Goal: Check status: Check status

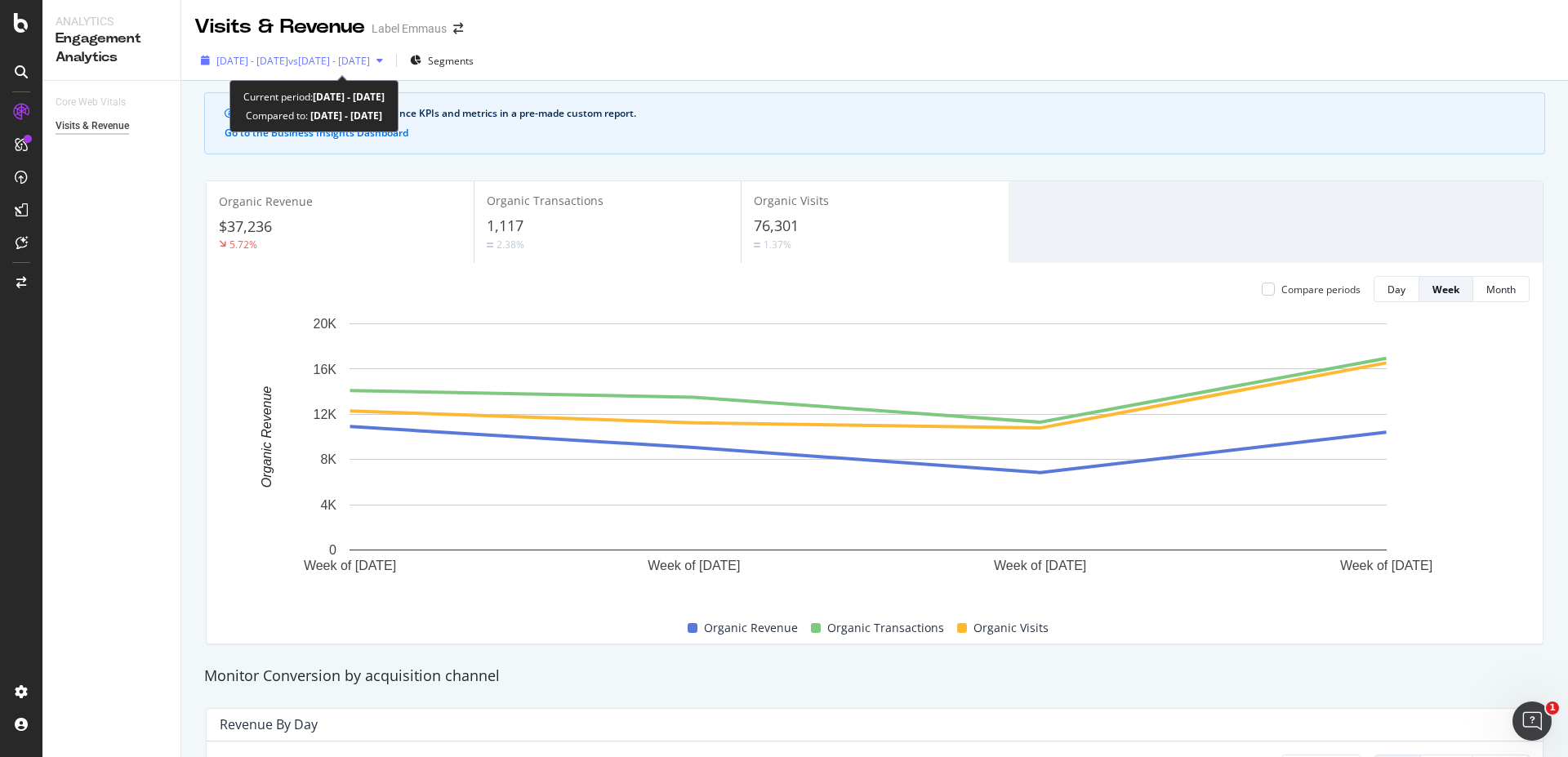
click at [348, 56] on span "vs [DATE] - [DATE]" at bounding box center [329, 60] width 81 height 14
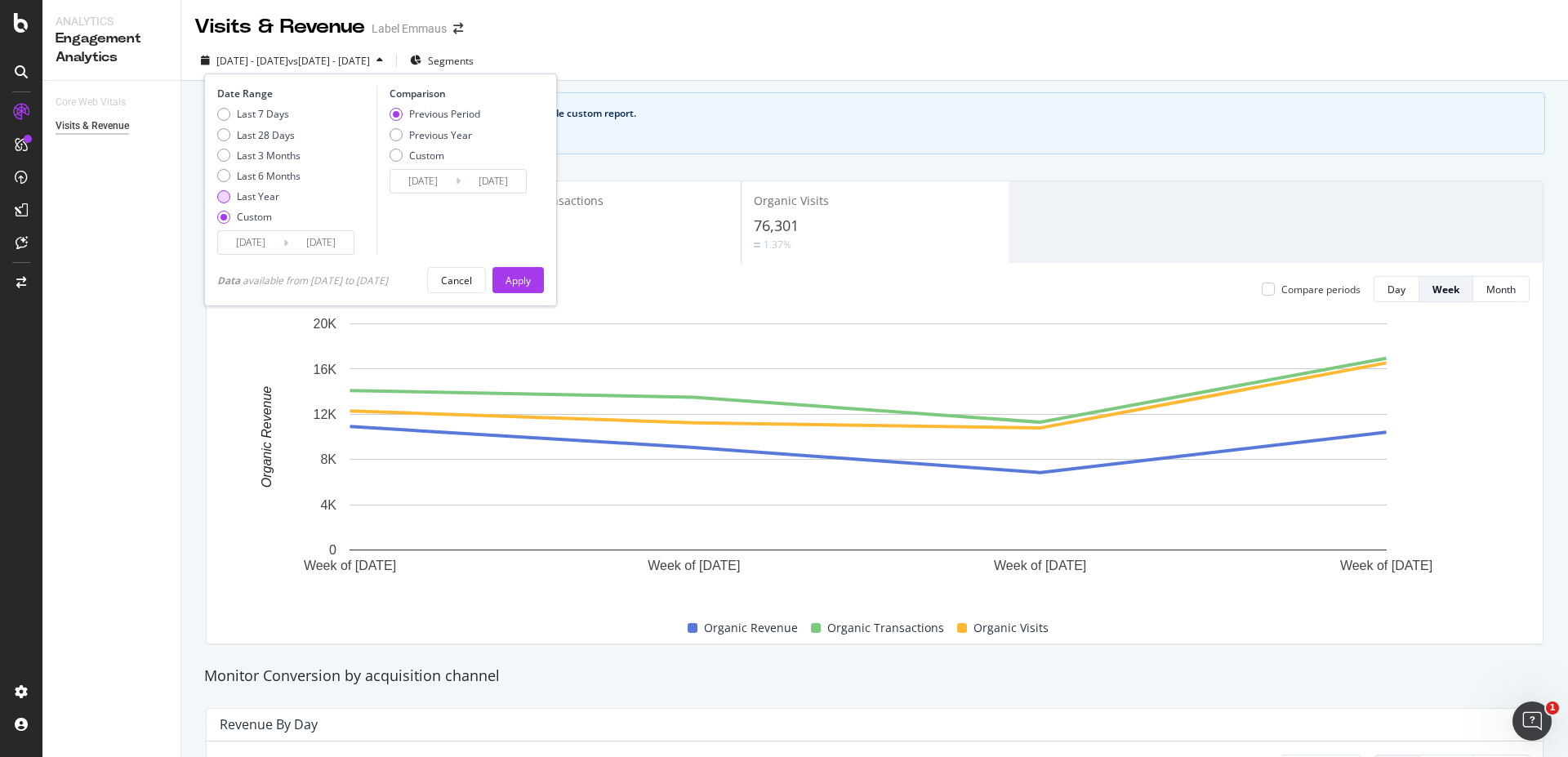
click at [268, 190] on div "Last Year" at bounding box center [258, 196] width 42 height 14
type input "[DATE]"
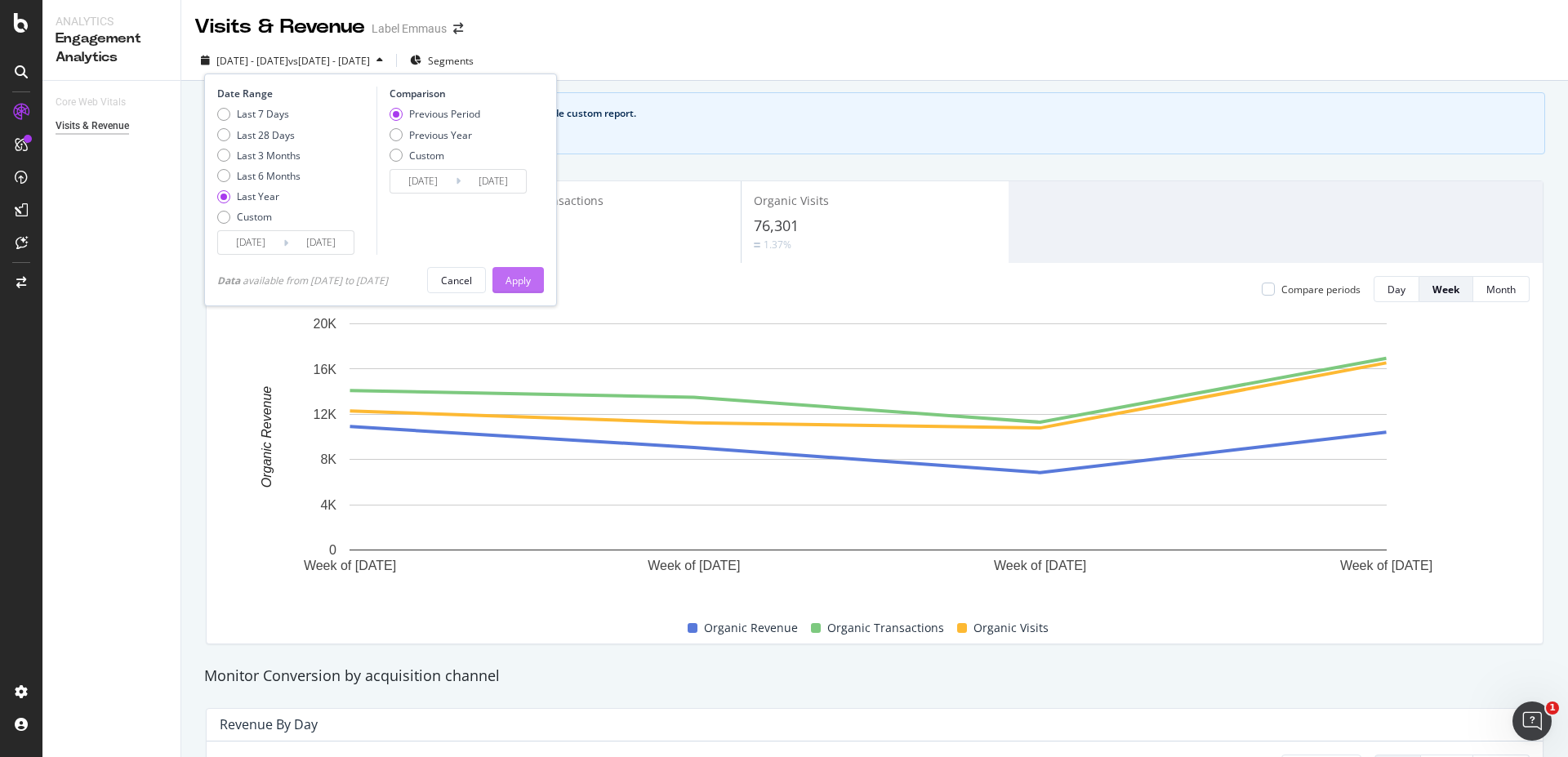
click at [515, 275] on div "Apply" at bounding box center [518, 280] width 25 height 14
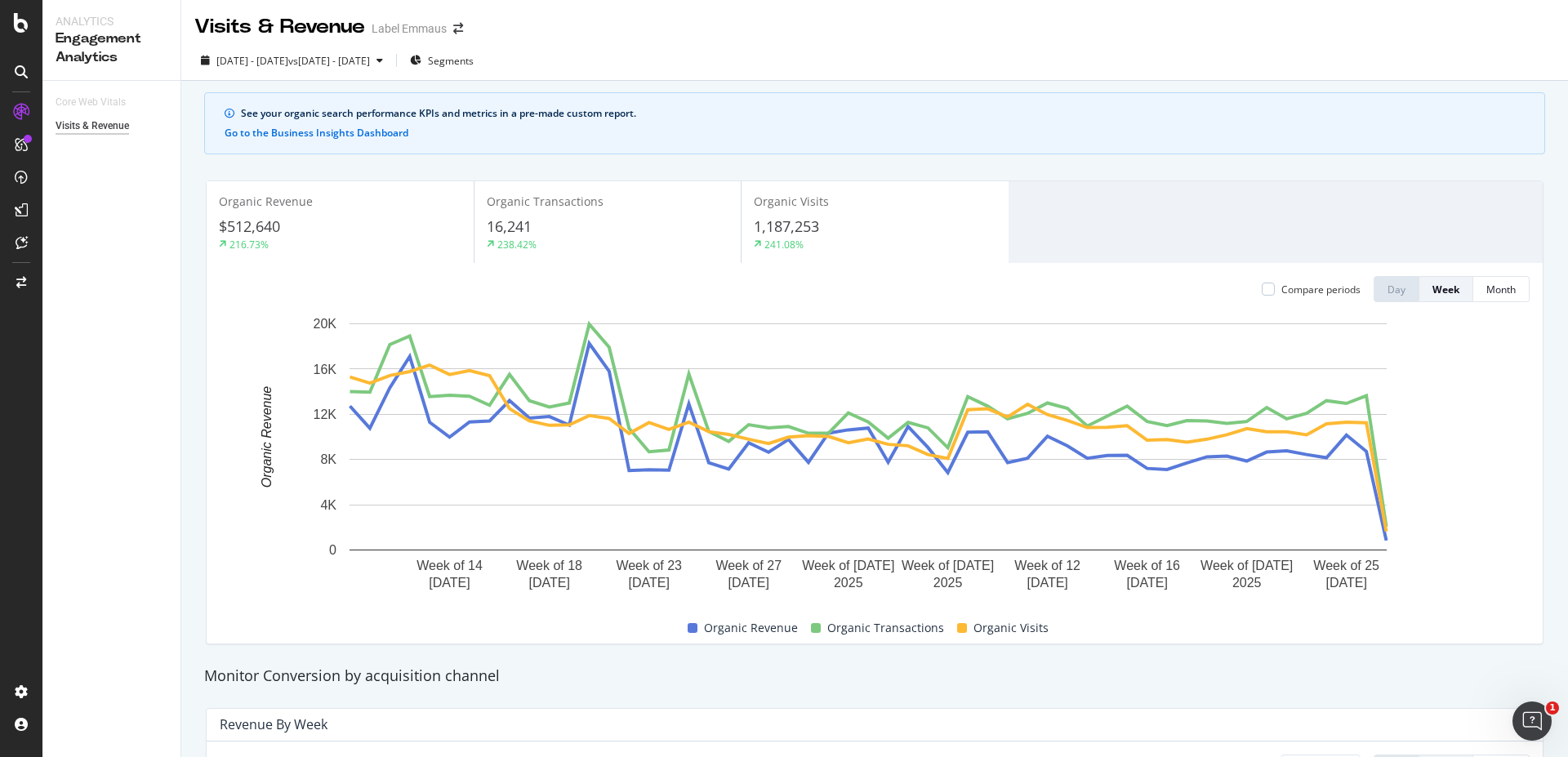
click at [274, 224] on span "$512,640" at bounding box center [249, 227] width 61 height 20
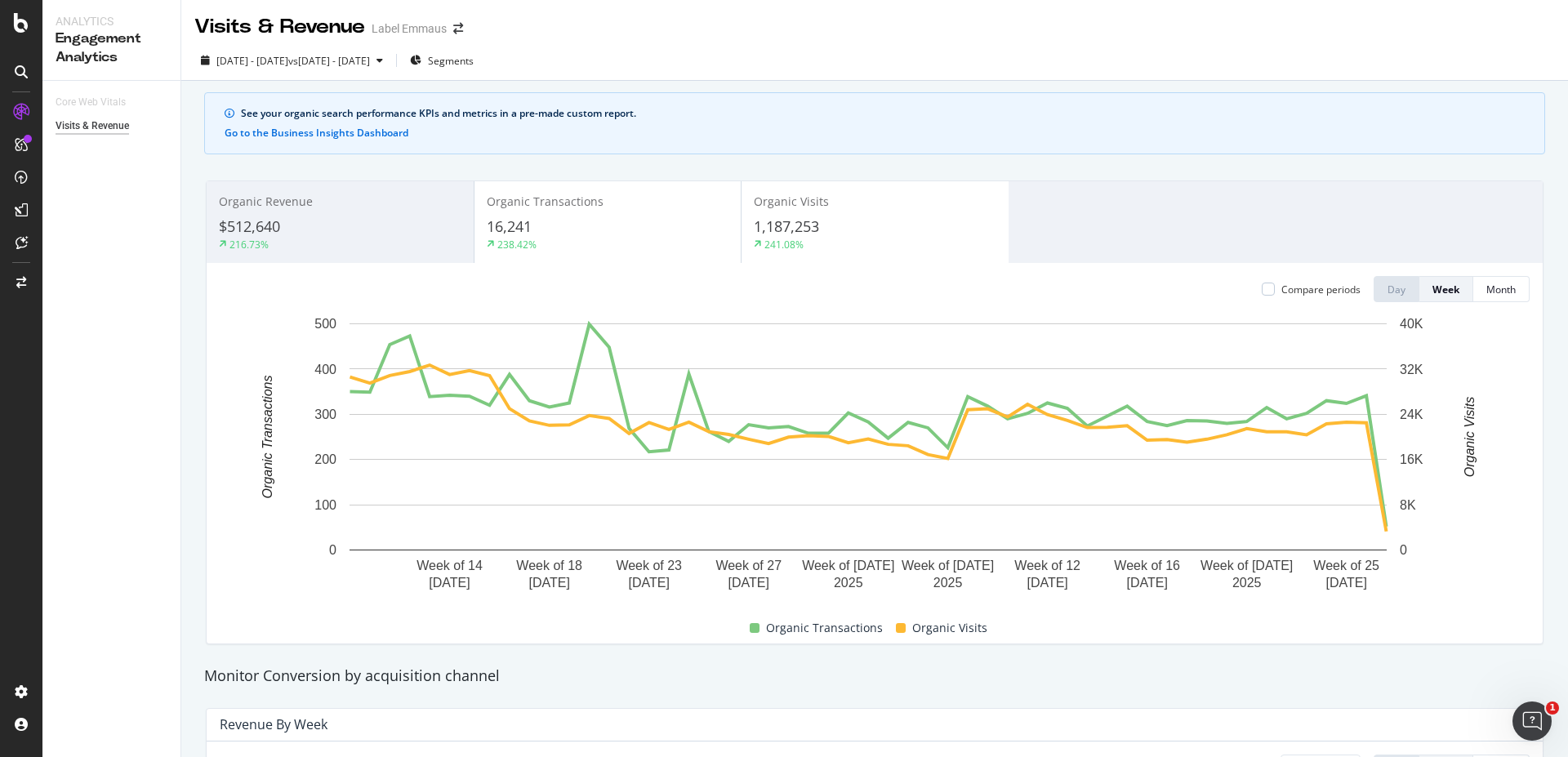
click at [542, 239] on div "238.42%" at bounding box center [607, 244] width 242 height 14
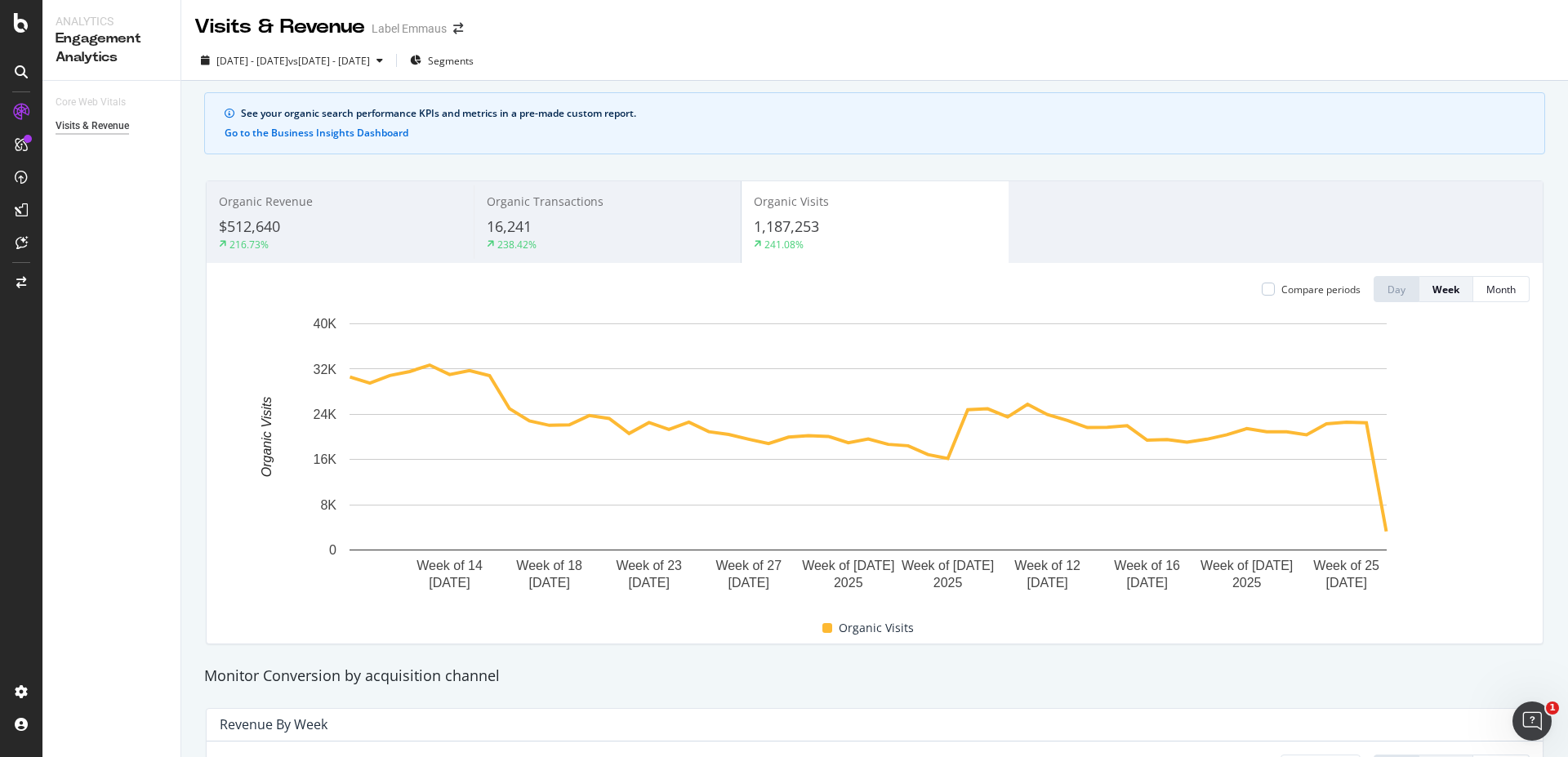
click at [350, 227] on div "$512,640" at bounding box center [340, 227] width 243 height 21
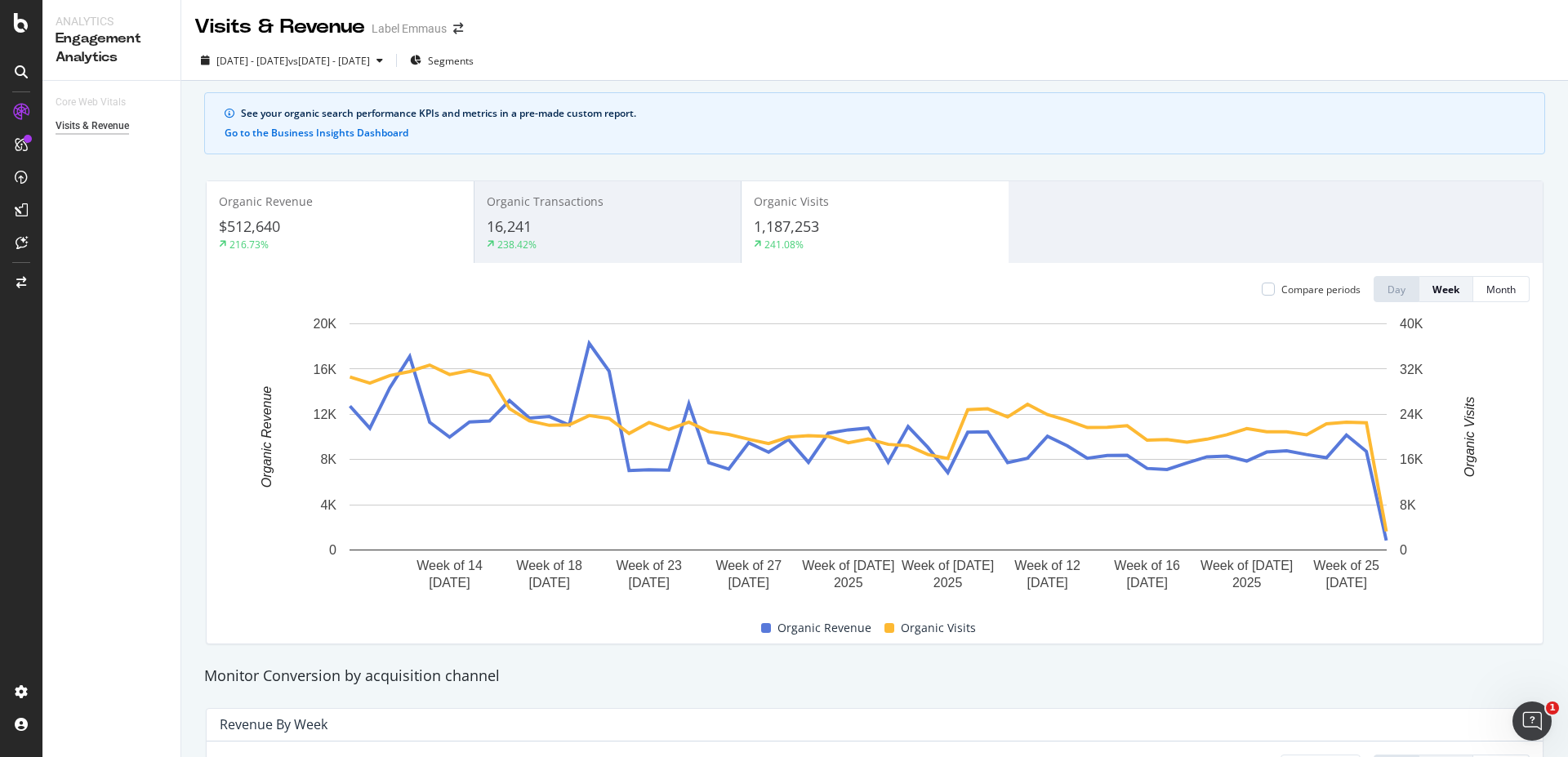
click at [376, 222] on div "$512,640" at bounding box center [340, 227] width 243 height 21
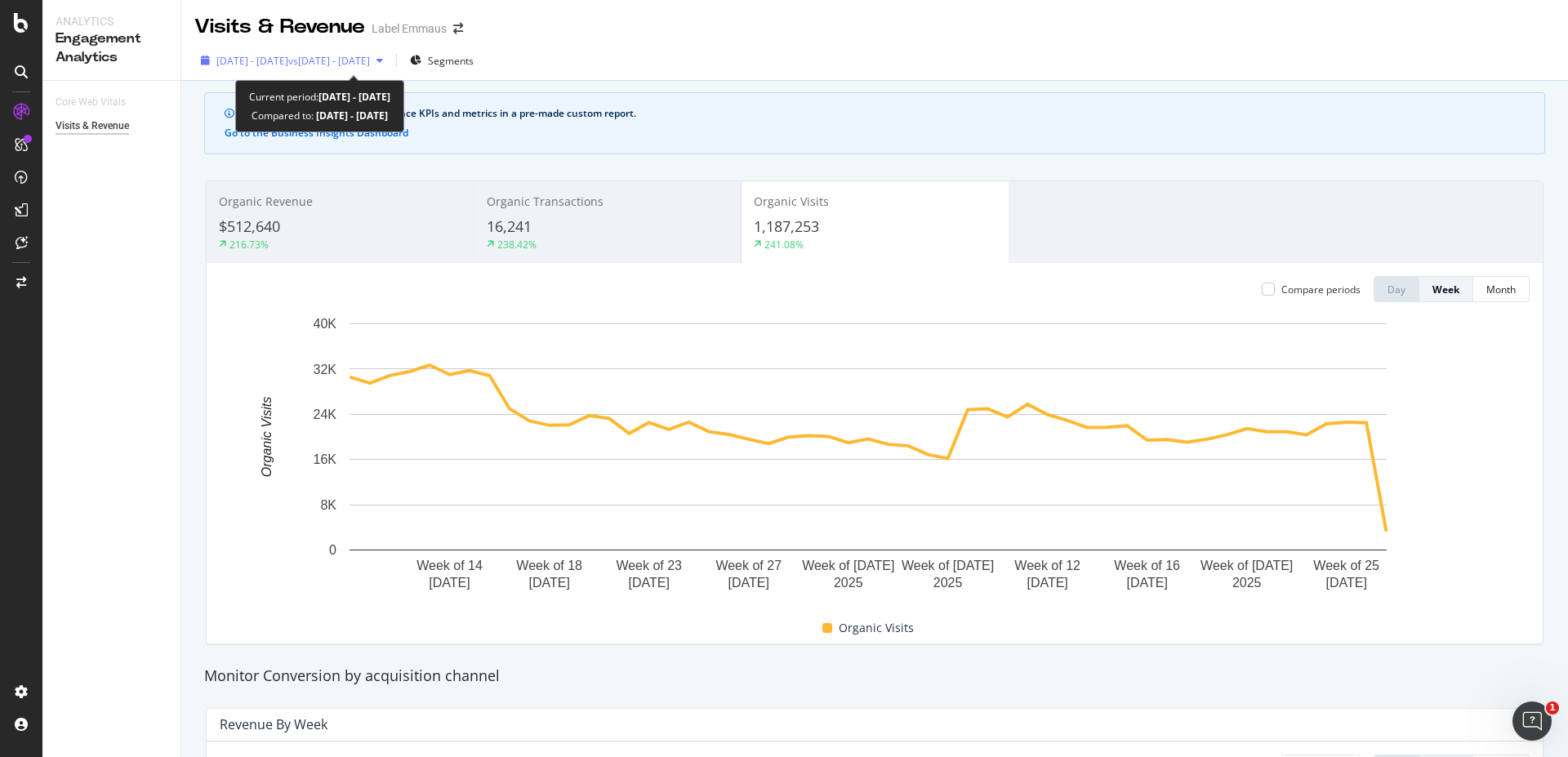
click at [370, 59] on span "vs [DATE] - [DATE]" at bounding box center [329, 60] width 81 height 14
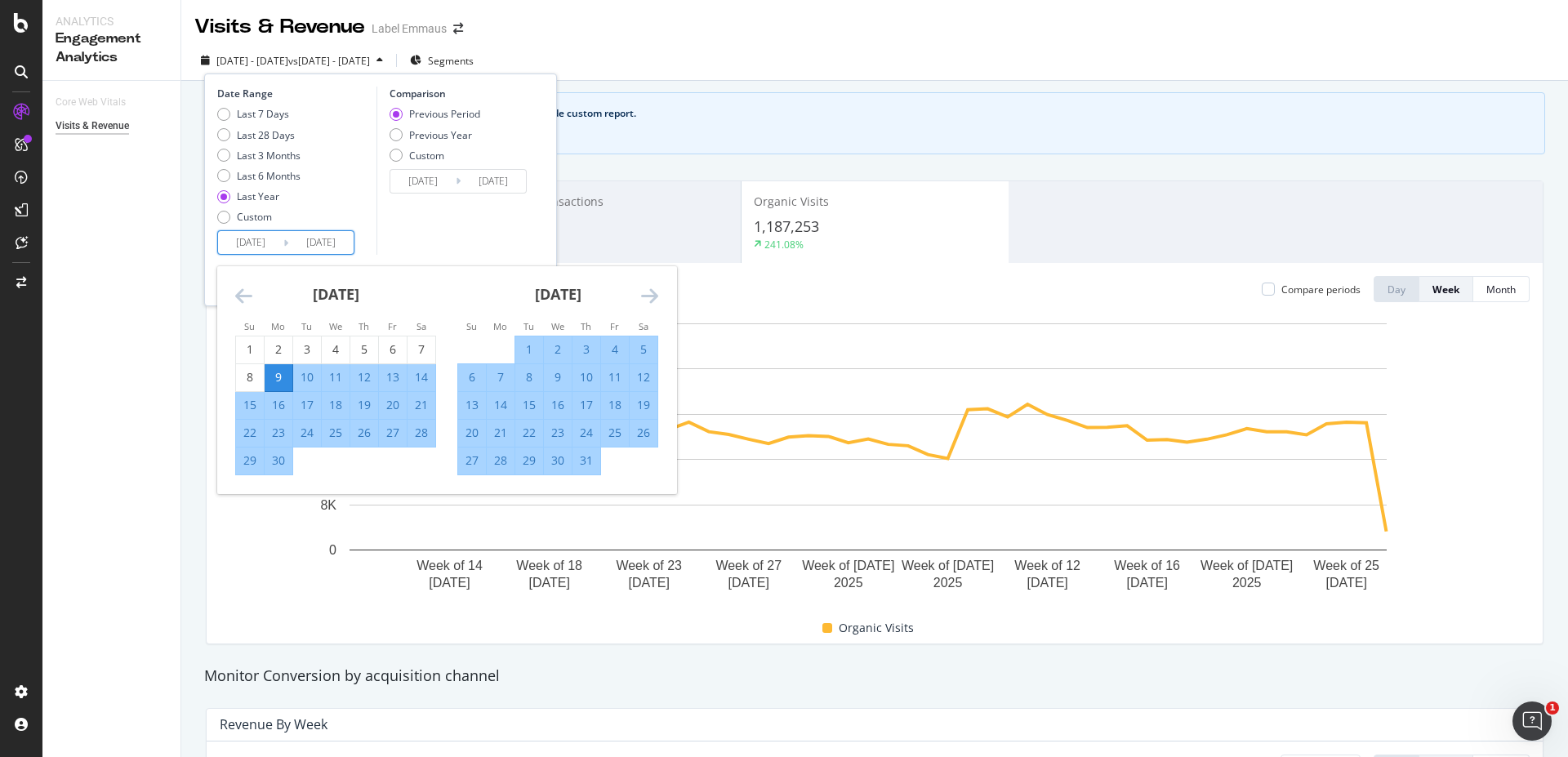
click at [347, 241] on input "[DATE]" at bounding box center [321, 243] width 65 height 23
type input "[DATE]"
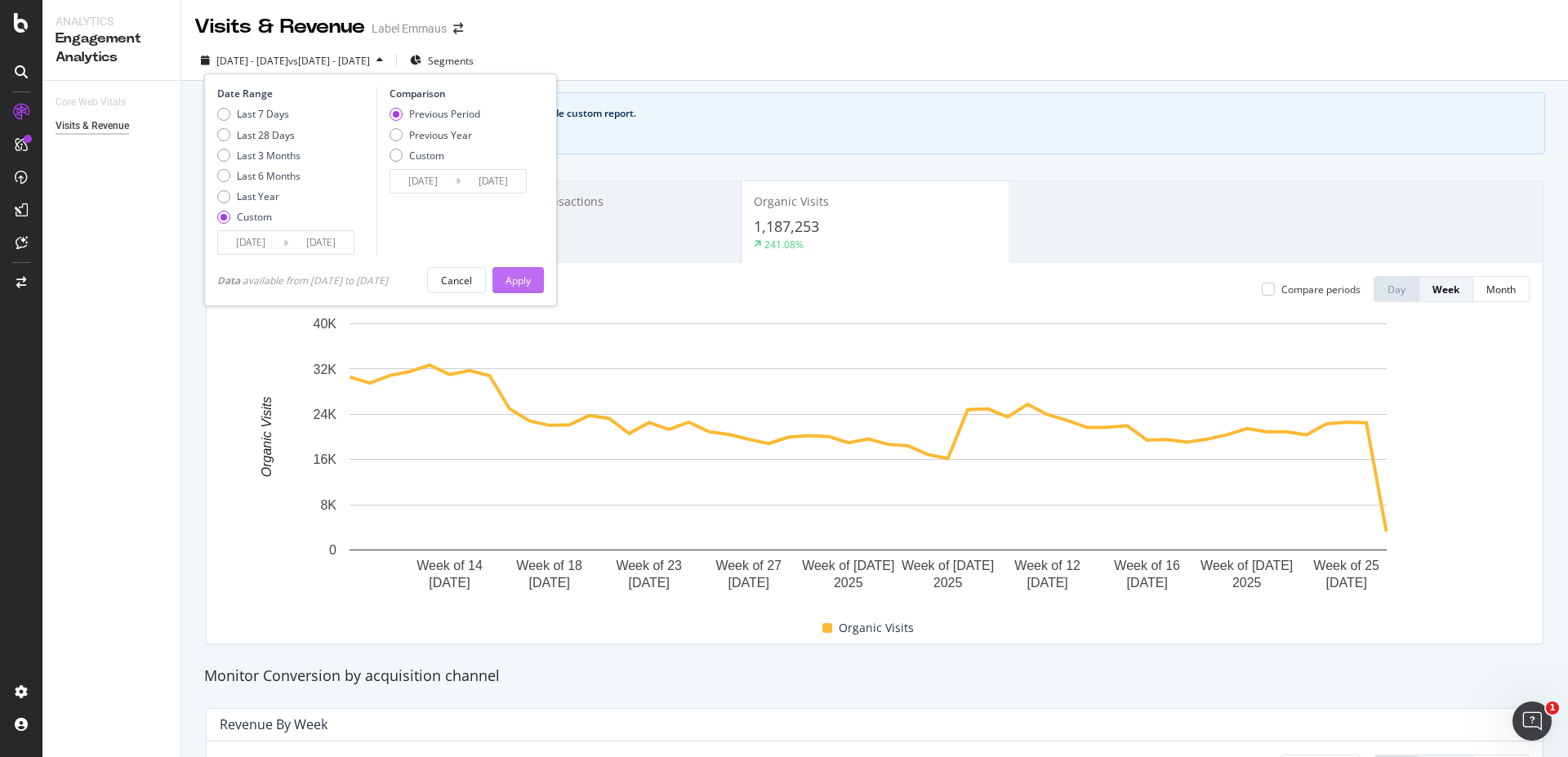
click at [511, 272] on button "Apply" at bounding box center [518, 279] width 52 height 26
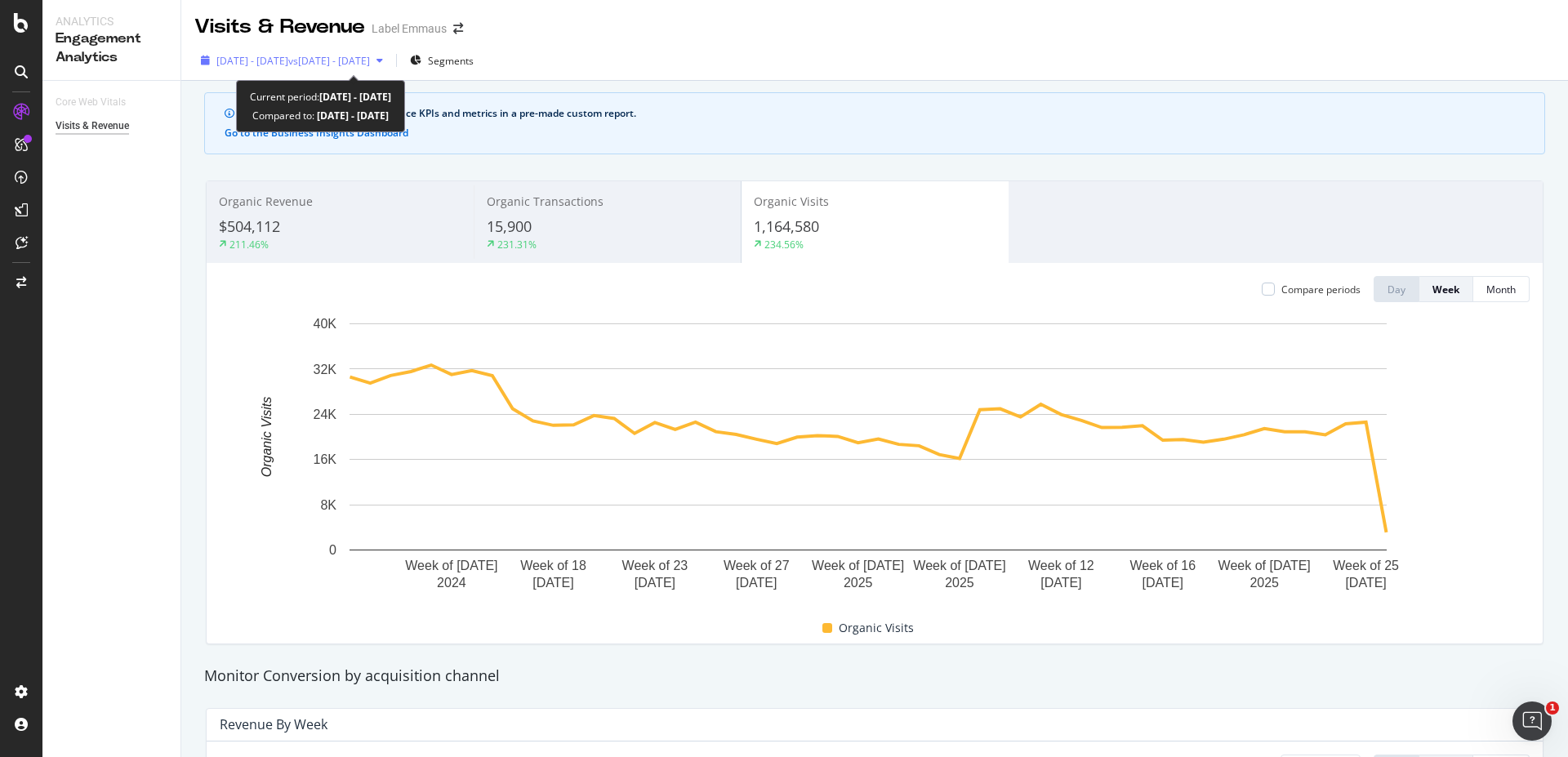
click at [370, 65] on span "vs [DATE] - [DATE]" at bounding box center [329, 60] width 81 height 14
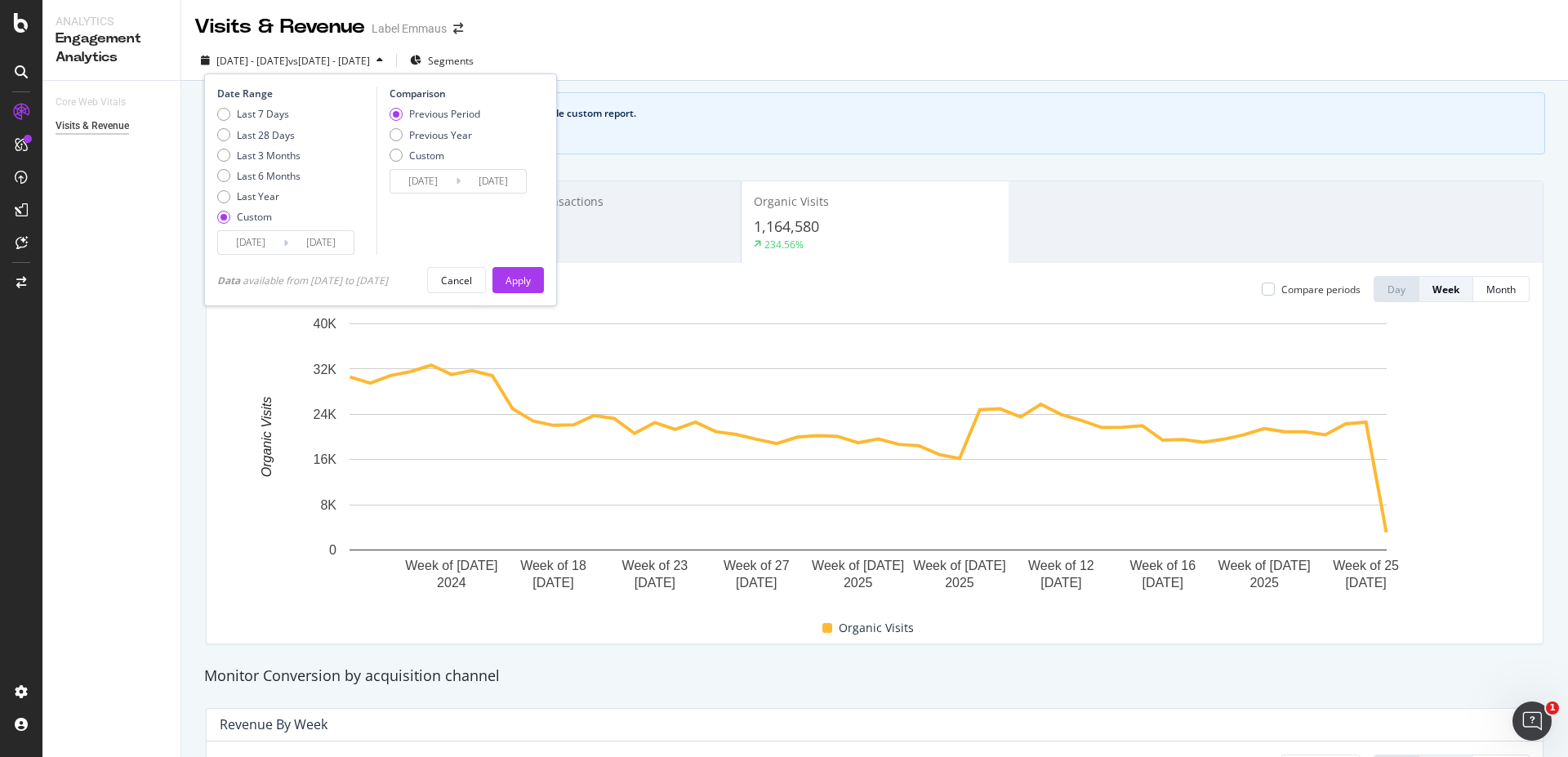
click at [342, 244] on input "[DATE]" at bounding box center [321, 243] width 65 height 23
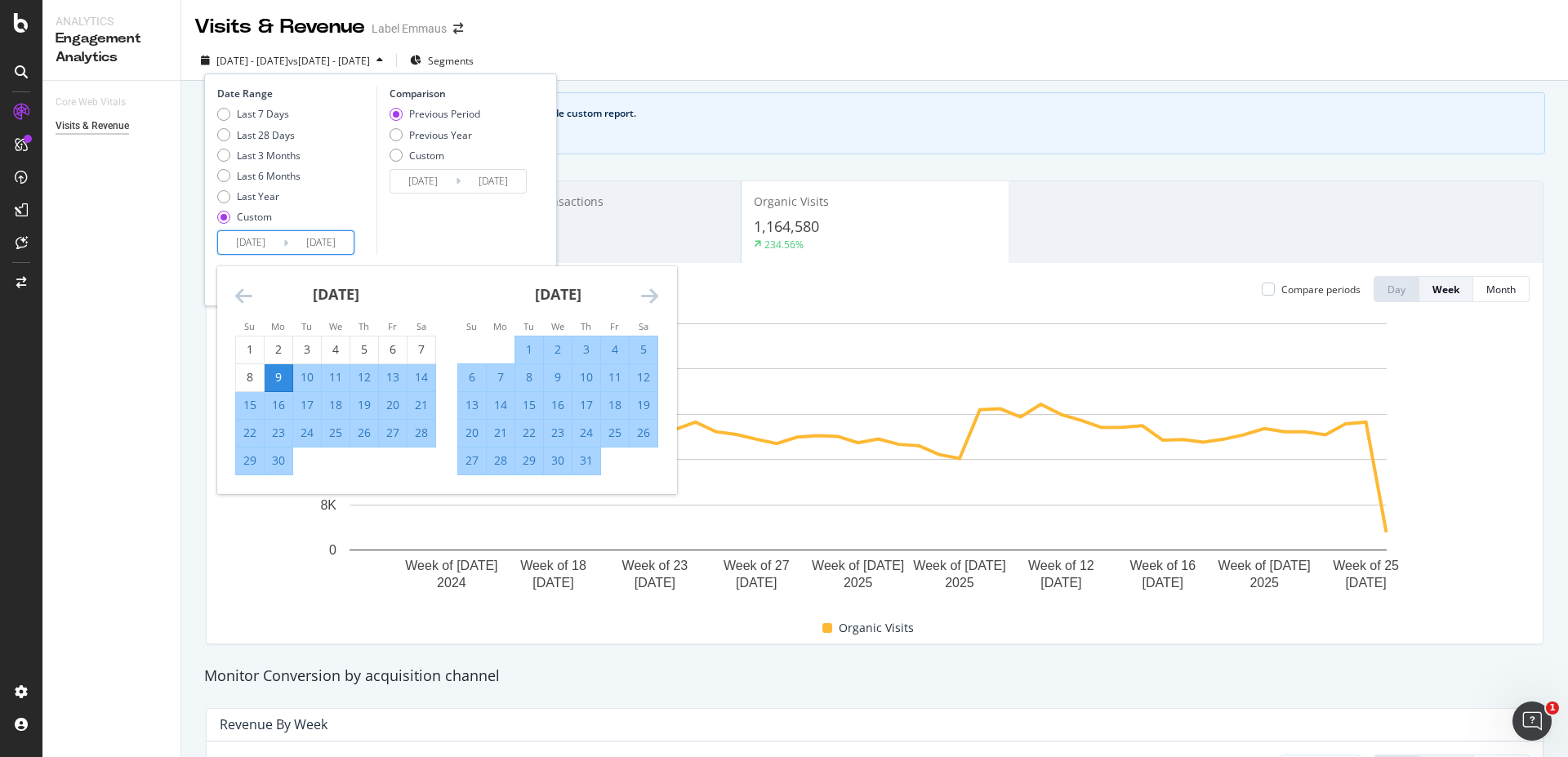
click at [651, 294] on icon "Move forward to switch to the next month." at bounding box center [650, 295] width 17 height 20
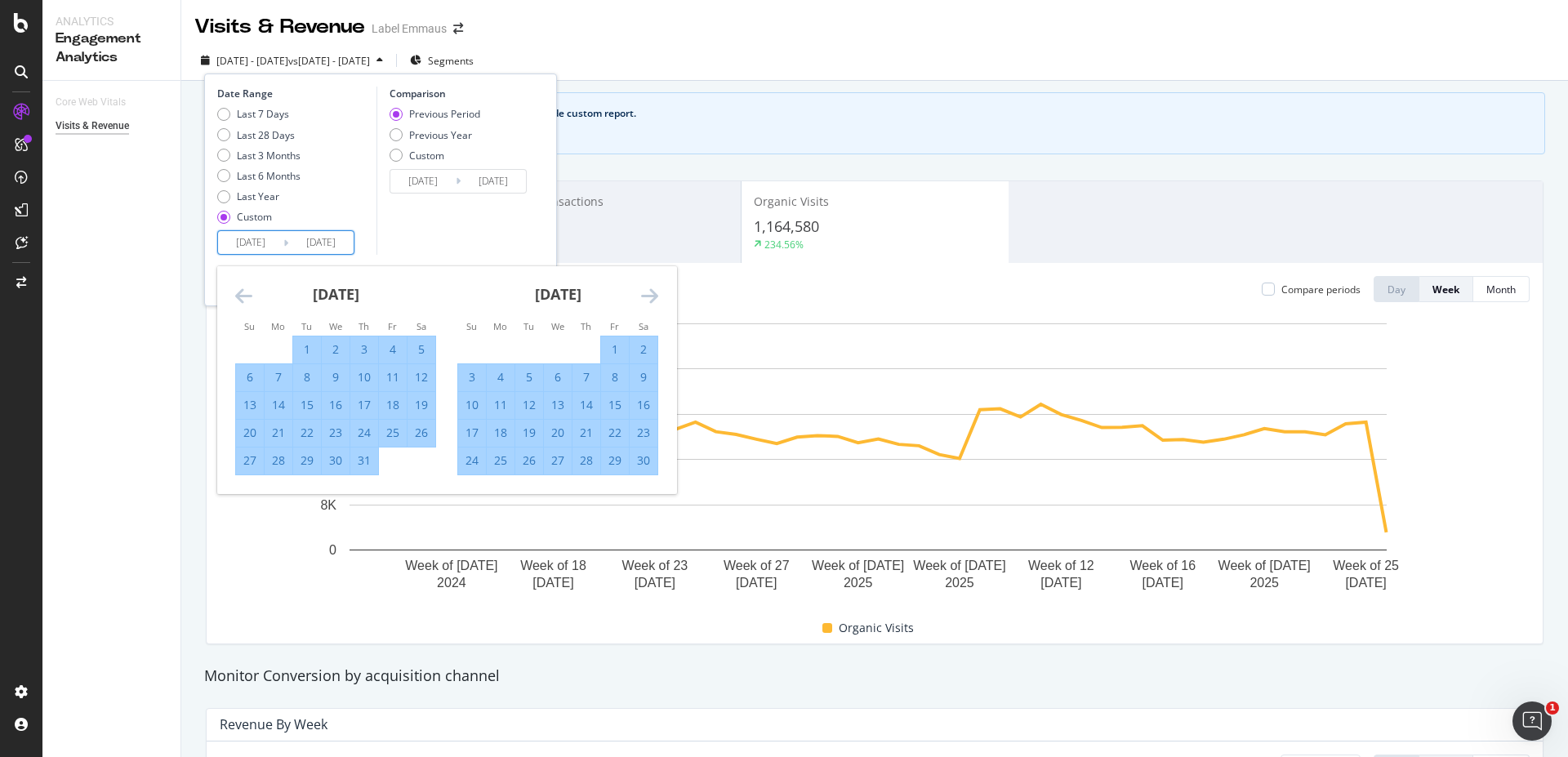
click at [651, 294] on icon "Move forward to switch to the next month." at bounding box center [650, 295] width 17 height 20
click at [308, 242] on input "[DATE]" at bounding box center [321, 243] width 65 height 23
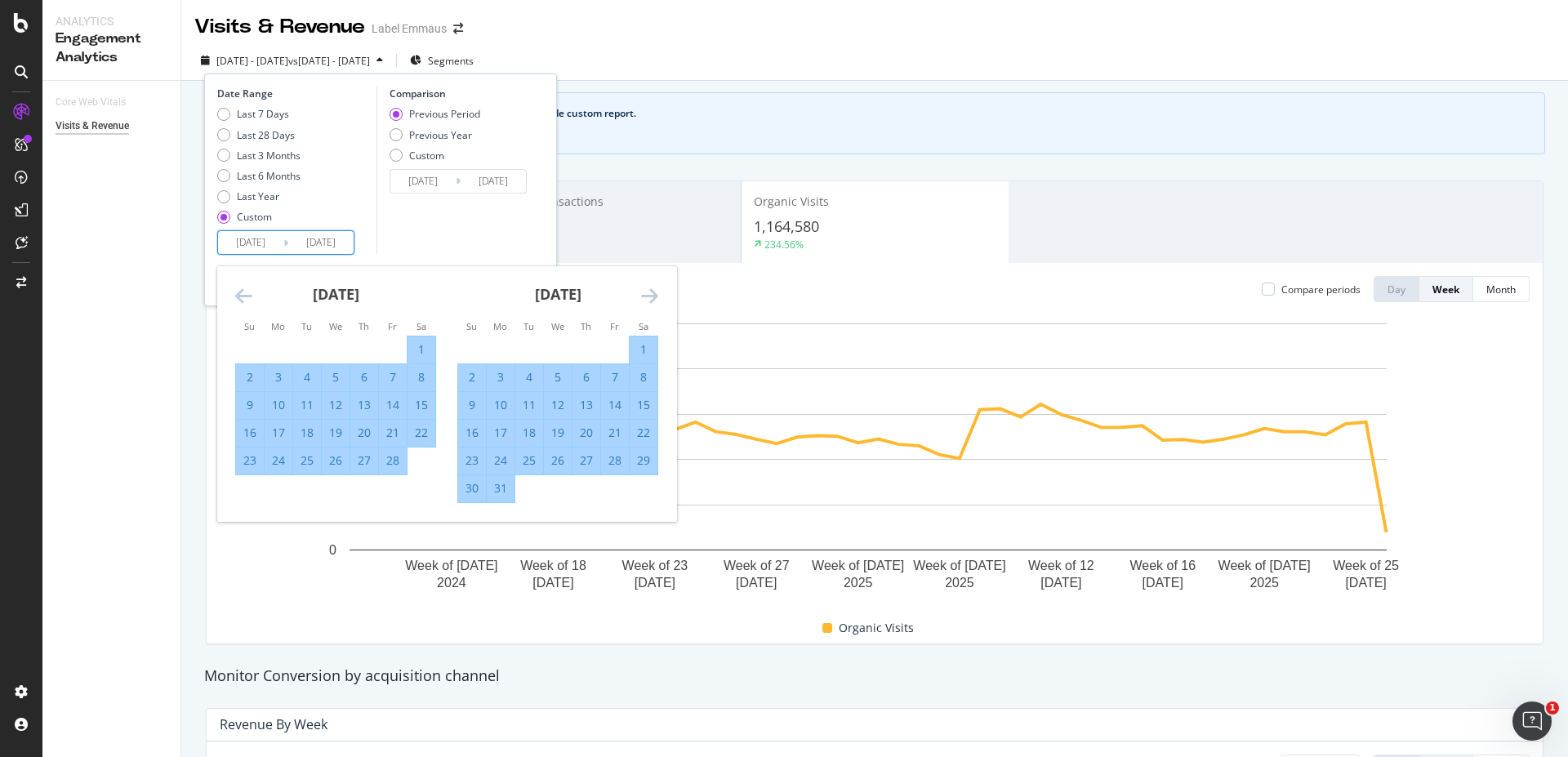
click at [231, 239] on input "[DATE]" at bounding box center [250, 243] width 65 height 23
click at [652, 300] on icon "Move forward to switch to the next month." at bounding box center [650, 295] width 17 height 20
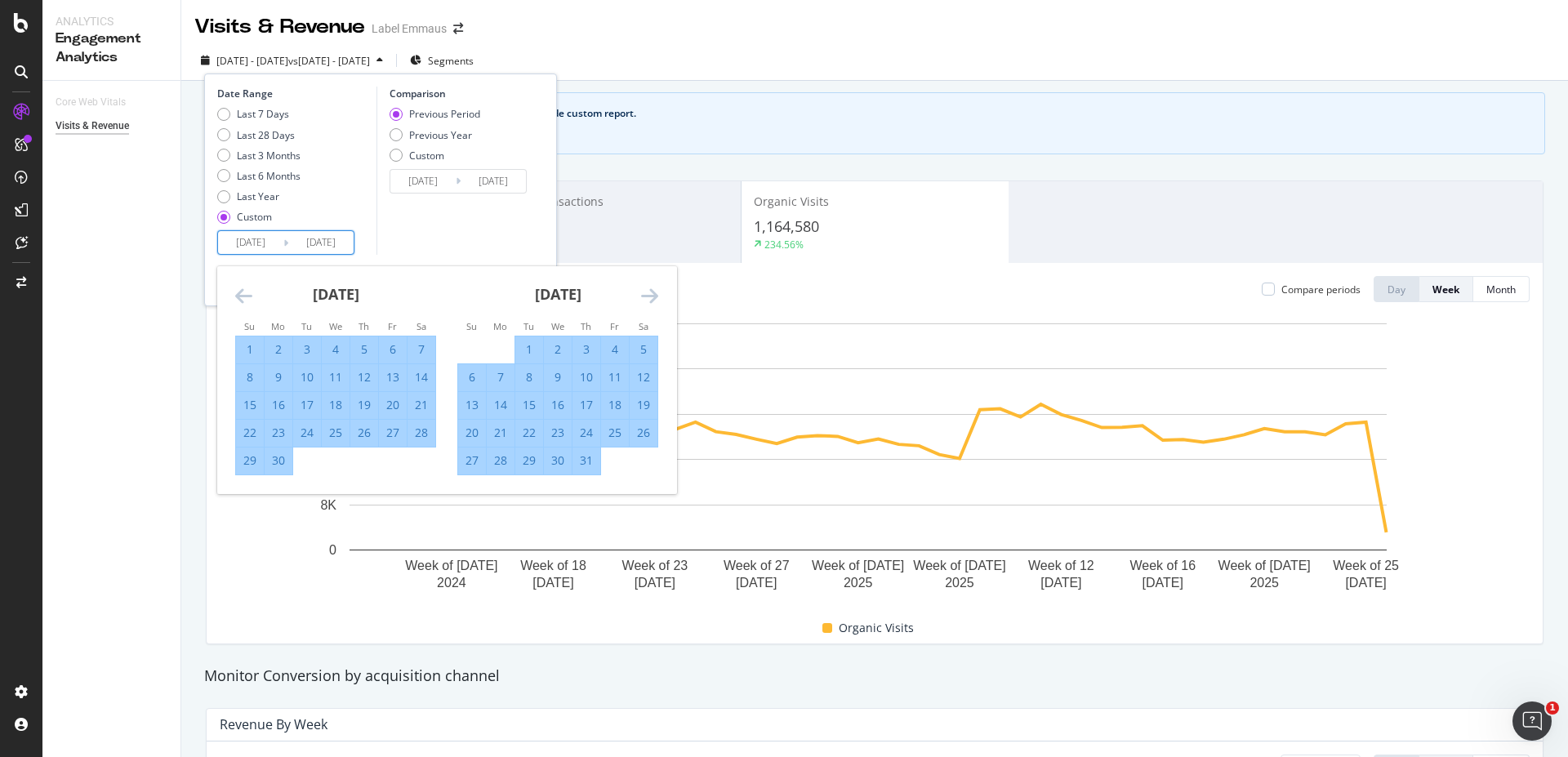
click at [652, 300] on icon "Move forward to switch to the next month." at bounding box center [650, 295] width 17 height 20
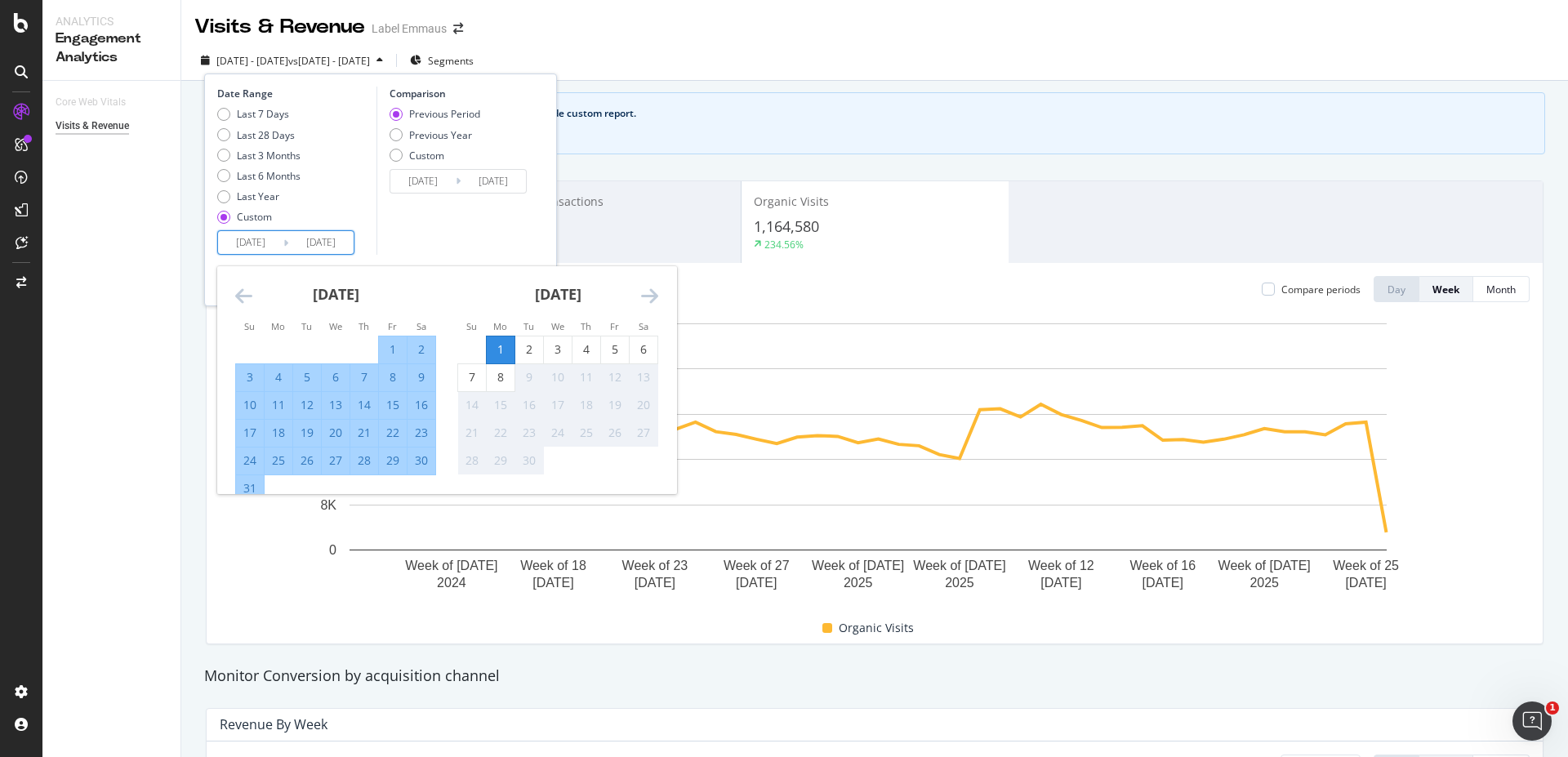
click at [334, 250] on input "[DATE]" at bounding box center [321, 243] width 65 height 23
click at [255, 481] on div "31" at bounding box center [249, 488] width 28 height 16
type input "[DATE]"
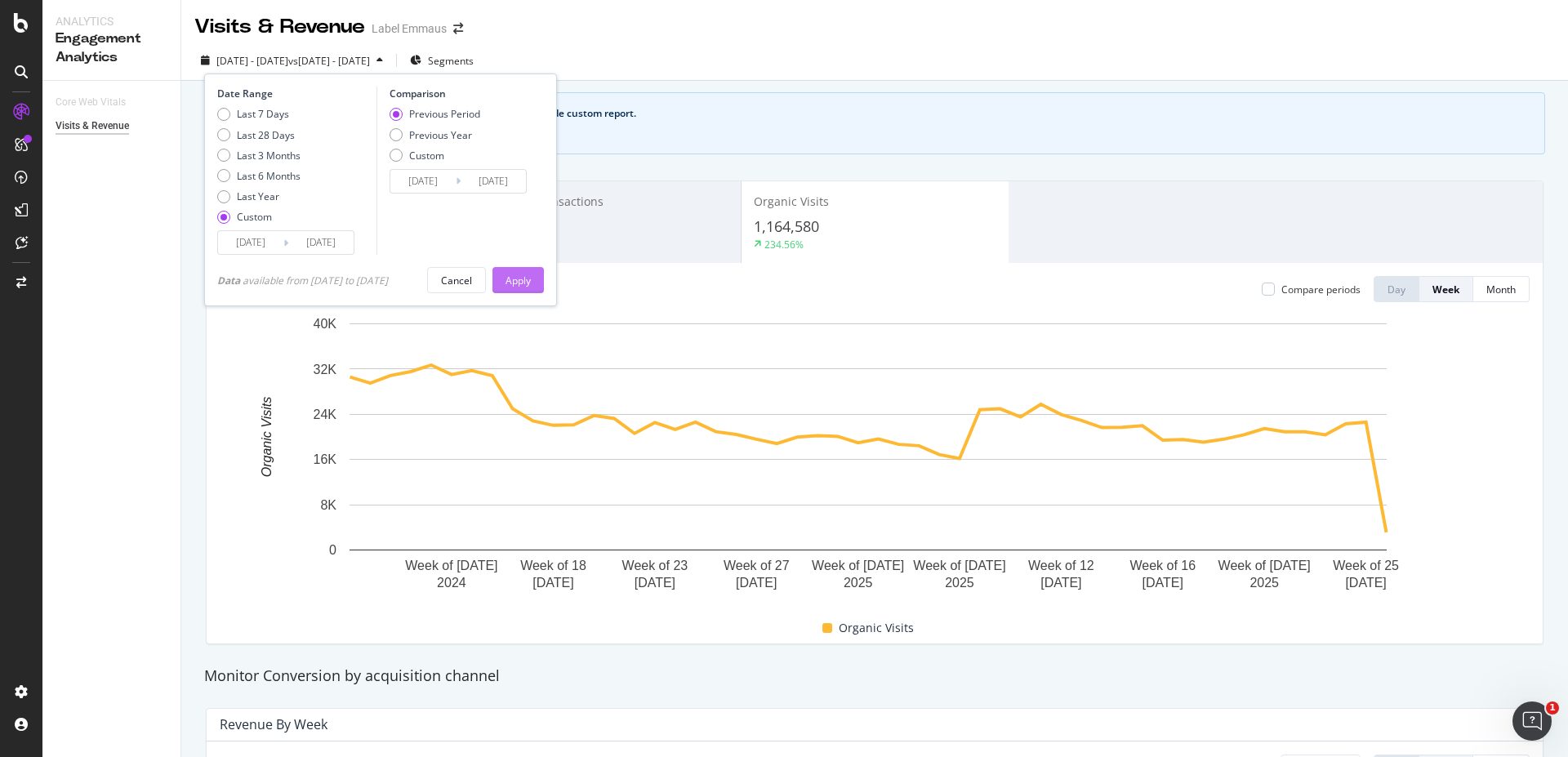
click at [531, 281] on div "Apply" at bounding box center [518, 280] width 25 height 14
